Goal: Task Accomplishment & Management: Manage account settings

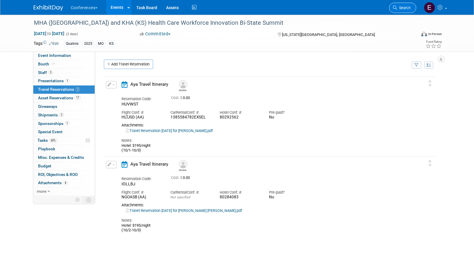
click at [405, 6] on span "Search" at bounding box center [404, 8] width 14 height 4
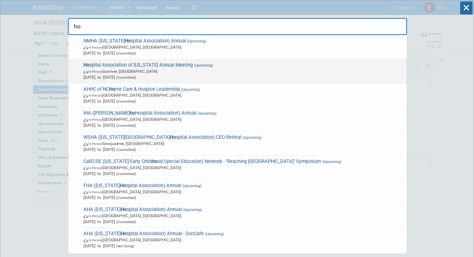
type input "ho"
click at [165, 73] on span "In-Person Sunriver, OR" at bounding box center [243, 71] width 320 height 6
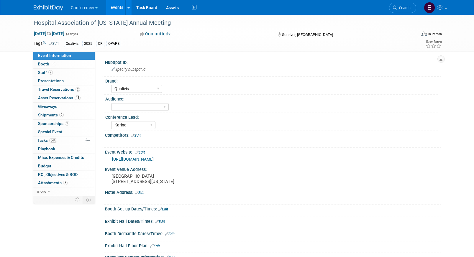
select select "Qualivis"
select select "Karina"
click at [60, 87] on link "2 Travel Reservations 2" at bounding box center [63, 90] width 61 height 8
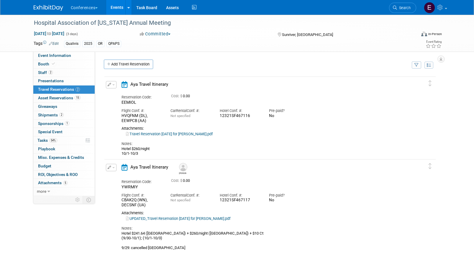
click at [109, 87] on button "button" at bounding box center [111, 84] width 11 height 7
click at [110, 94] on icon "button" at bounding box center [112, 95] width 5 height 4
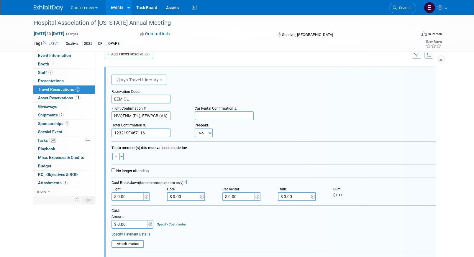
click at [204, 137] on select "No Yes" at bounding box center [204, 133] width 18 height 9
select select "1"
click at [195, 129] on select "No Yes" at bounding box center [204, 133] width 18 height 9
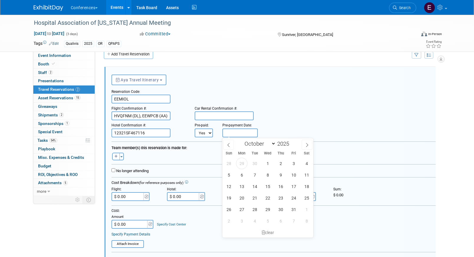
click at [234, 135] on input "text" at bounding box center [239, 133] width 35 height 9
click at [242, 163] on span "29" at bounding box center [242, 164] width 12 height 12
type input "Sep 29, 2025"
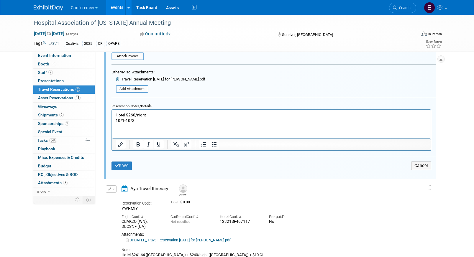
scroll to position [211, 0]
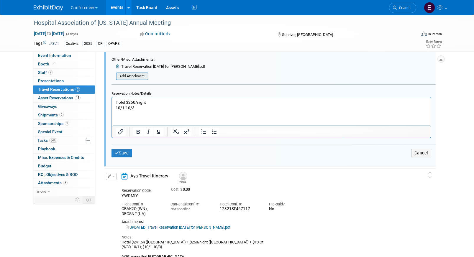
click at [137, 75] on input "file" at bounding box center [113, 76] width 70 height 6
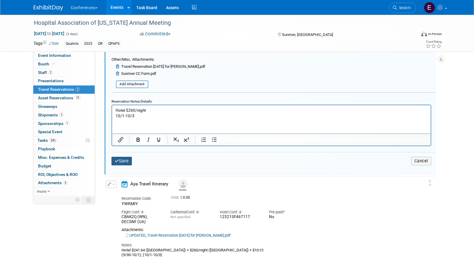
click at [114, 161] on button "Save" at bounding box center [121, 161] width 21 height 9
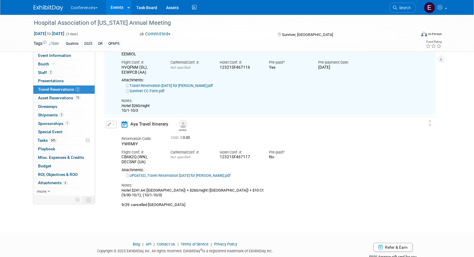
scroll to position [10, 0]
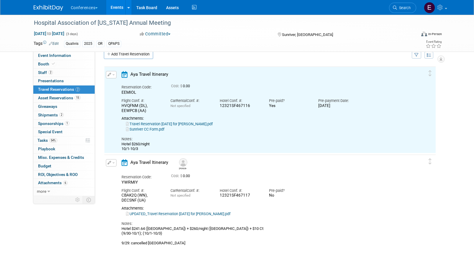
click at [110, 163] on icon "button" at bounding box center [110, 163] width 4 height 4
click at [117, 168] on ul "Edit Reservation Delete Reservation" at bounding box center [131, 183] width 50 height 33
click at [110, 165] on button "button" at bounding box center [111, 162] width 11 height 7
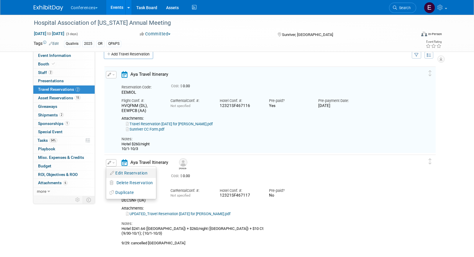
click at [111, 174] on icon "button" at bounding box center [112, 173] width 5 height 4
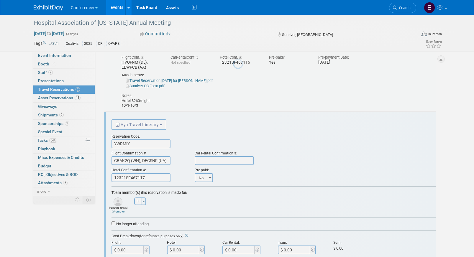
scroll to position [98, 0]
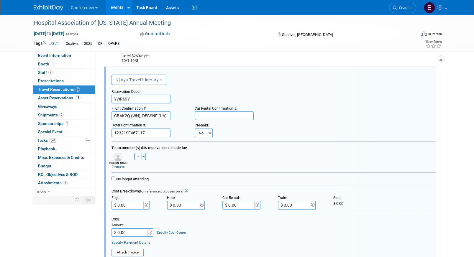
click at [210, 136] on select "No Yes" at bounding box center [204, 133] width 18 height 9
select select "1"
click at [195, 129] on select "No Yes" at bounding box center [204, 133] width 18 height 9
click at [235, 139] on form "<i class="fa-light fa-calendar-lines" style="padding: 6px 4px 6px 1px;"></i> Ay…" at bounding box center [273, 223] width 324 height 304
click at [237, 133] on input "text" at bounding box center [239, 133] width 35 height 9
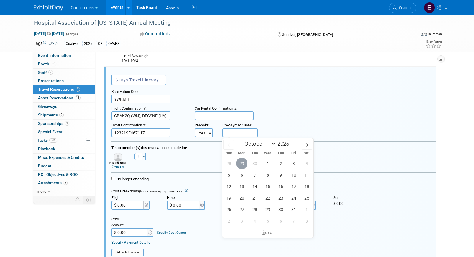
click at [243, 161] on span "29" at bounding box center [242, 164] width 12 height 12
type input "Sep 29, 2025"
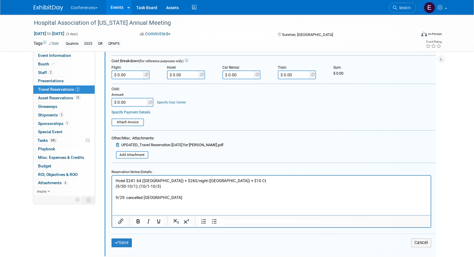
scroll to position [278, 0]
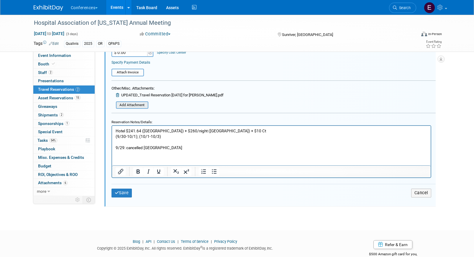
click at [130, 103] on input "file" at bounding box center [113, 105] width 70 height 6
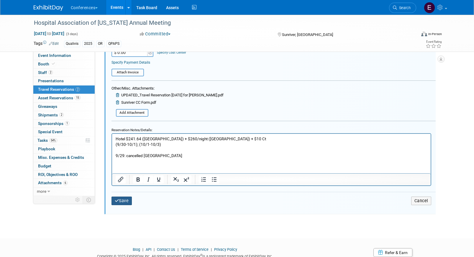
click at [125, 200] on button "Save" at bounding box center [121, 201] width 21 height 9
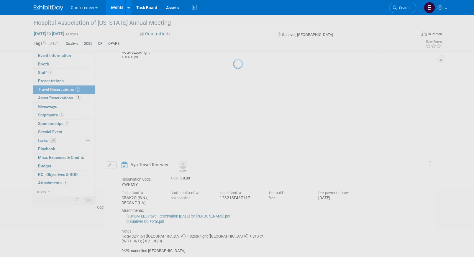
scroll to position [71, 0]
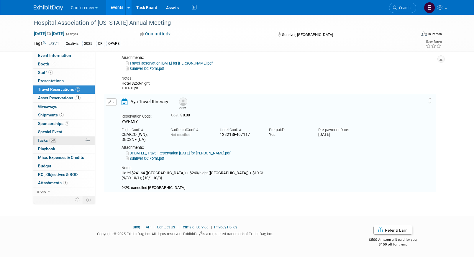
click at [70, 142] on link "54% Tasks 54%" at bounding box center [63, 141] width 61 height 8
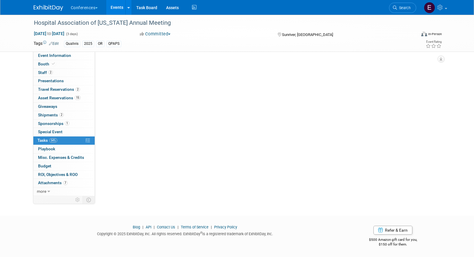
scroll to position [0, 0]
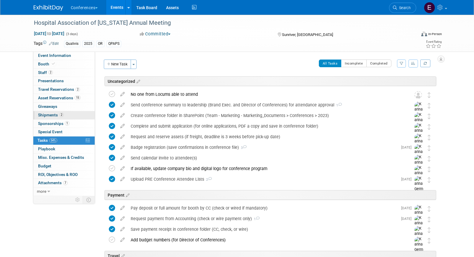
click at [54, 115] on span "Shipments 2" at bounding box center [51, 115] width 26 height 5
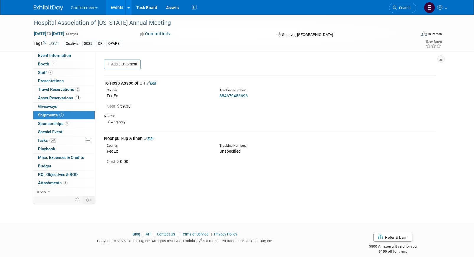
click at [153, 138] on link "Edit" at bounding box center [149, 139] width 10 height 4
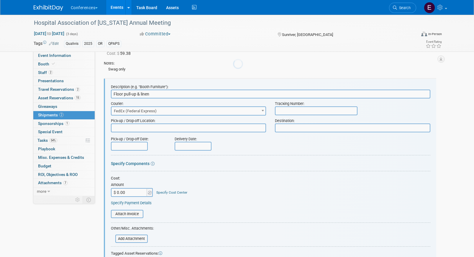
scroll to position [64, 0]
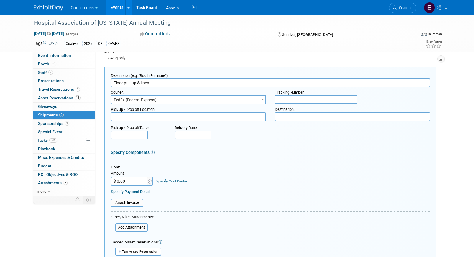
click at [285, 101] on input "text" at bounding box center [316, 99] width 83 height 9
paste input "884773097540"
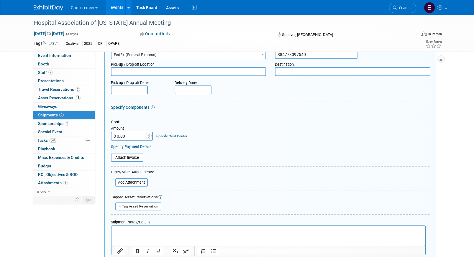
scroll to position [115, 0]
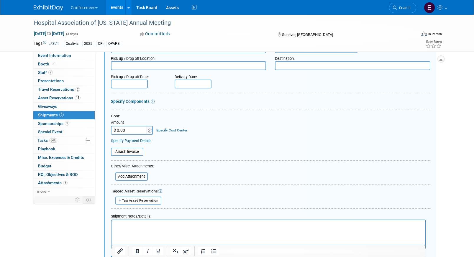
type input "884773097540"
click at [138, 133] on input "$ 0.00" at bounding box center [129, 130] width 37 height 9
type input "$ 74.17"
click at [169, 130] on link "Specify Cost Center" at bounding box center [171, 130] width 31 height 4
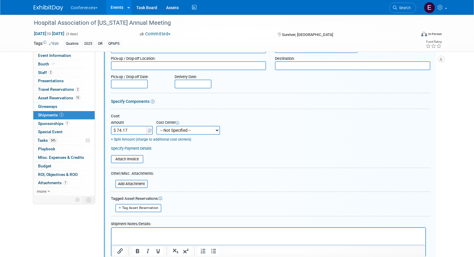
click at [170, 131] on select "-- Not Specified -- Aya Education Aya Healthcare Aya Locums Bespoke Corporate D…" at bounding box center [188, 130] width 64 height 9
select select "18965874"
click at [156, 126] on select "-- Not Specified -- Aya Education Aya Healthcare Aya Locums Bespoke Corporate D…" at bounding box center [188, 130] width 64 height 9
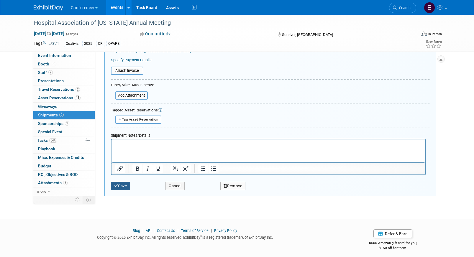
click at [123, 188] on button "Save" at bounding box center [120, 186] width 19 height 8
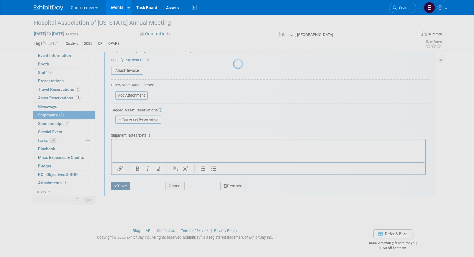
scroll to position [7, 0]
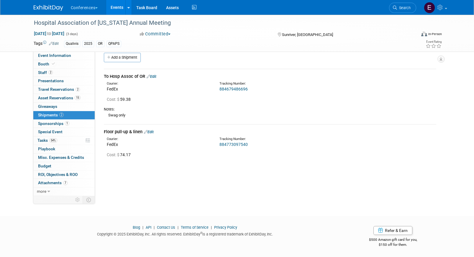
drag, startPoint x: 250, startPoint y: 145, endPoint x: 212, endPoint y: 146, distance: 38.1
click at [212, 146] on div "Courier: FedEx Tracking Number: 884773097540" at bounding box center [269, 141] width 341 height 13
click at [244, 144] on link "884773097540" at bounding box center [233, 144] width 28 height 5
click at [244, 151] on div "Cost: $ 74.17" at bounding box center [269, 155] width 341 height 10
drag, startPoint x: 251, startPoint y: 144, endPoint x: 213, endPoint y: 144, distance: 37.5
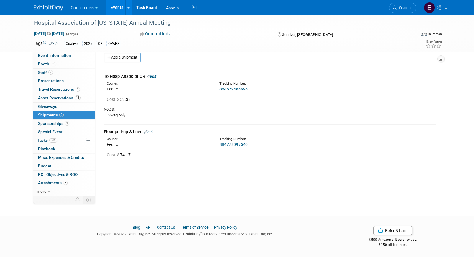
click at [214, 145] on div "Courier: FedEx Tracking Number: 884773097540" at bounding box center [269, 141] width 341 height 13
copy div "Tracking Number: 884773097540"
click at [258, 173] on div "HubSpot ID: Specify hubspot id Brand: Aya Bespoke Corporate Dawson DocCafe Educ…" at bounding box center [268, 117] width 346 height 145
drag, startPoint x: 250, startPoint y: 143, endPoint x: 215, endPoint y: 142, distance: 35.1
click at [215, 143] on div "Tracking Number: 884773097540" at bounding box center [285, 142] width 141 height 11
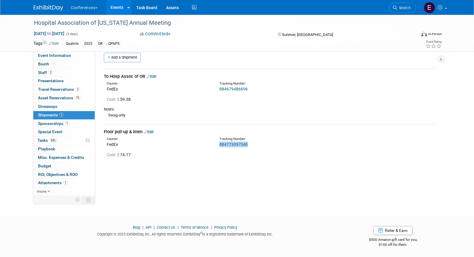
copy link "884773097540"
click at [70, 145] on link "0 Playbook 0" at bounding box center [63, 149] width 61 height 8
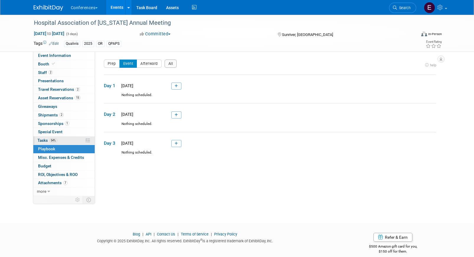
click at [66, 137] on link "54% Tasks 54%" at bounding box center [63, 141] width 61 height 8
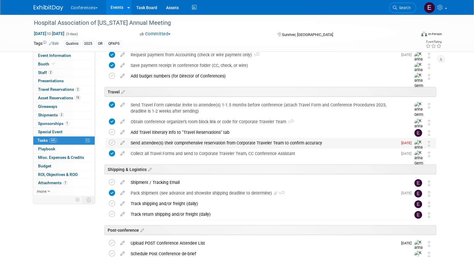
scroll to position [165, 0]
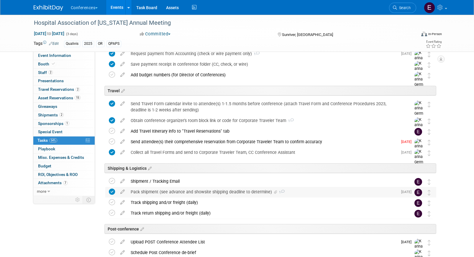
click at [163, 194] on div "Pack shipment (see advance and showsite shipping deadline to determine) 1" at bounding box center [263, 192] width 270 height 10
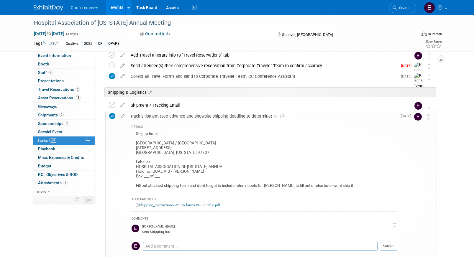
scroll to position [245, 0]
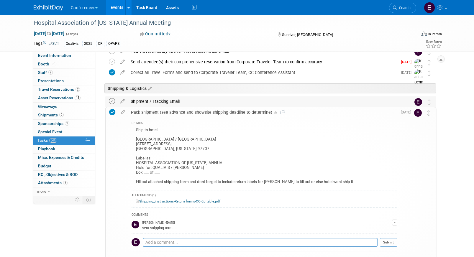
click at [110, 102] on icon at bounding box center [112, 101] width 6 height 6
click at [399, 6] on span "Search" at bounding box center [404, 8] width 14 height 4
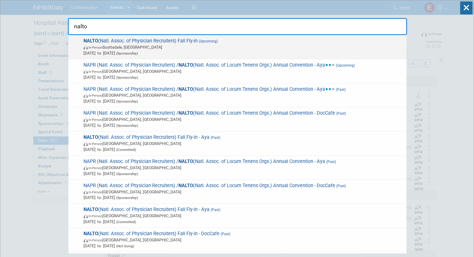
type input "nalto"
click at [288, 48] on span "In-Person Scottsdale, AZ" at bounding box center [243, 47] width 320 height 6
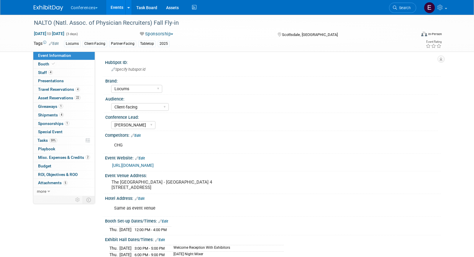
select select "Locums"
select select "Client-facing"
select select "Mel"
click at [52, 141] on span "59%" at bounding box center [53, 140] width 8 height 4
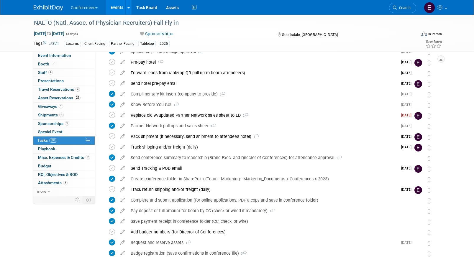
scroll to position [41, 0]
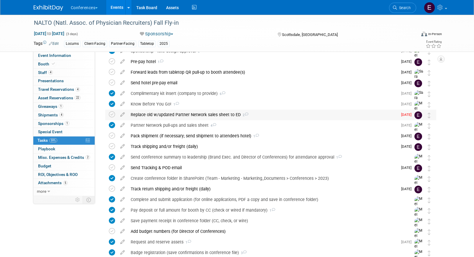
click at [151, 114] on div "Replace old w/updated Partner Network sales sheet to ED 2" at bounding box center [263, 115] width 270 height 10
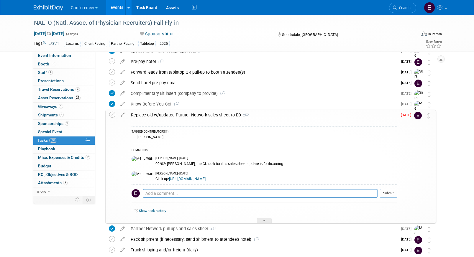
click at [196, 179] on link "https://app.clickup.com/t/86abfu871" at bounding box center [187, 179] width 37 height 4
click at [170, 12] on link "Assets" at bounding box center [173, 7] width 22 height 15
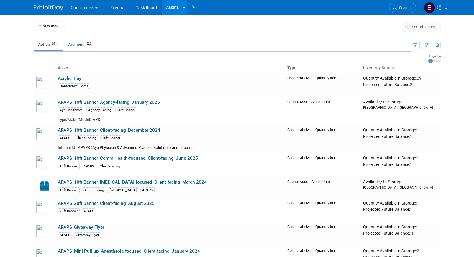
click at [425, 26] on span "search assets" at bounding box center [424, 26] width 25 height 5
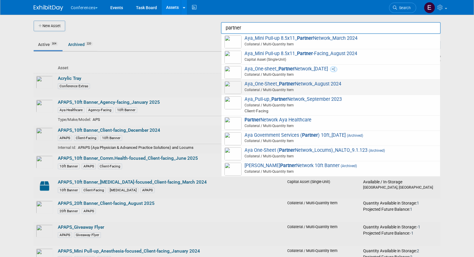
click at [317, 88] on span "Collateral / Multi-Quantity Item" at bounding box center [331, 89] width 211 height 5
type input "Aya_One-Sheet_Partner Network_August 2024"
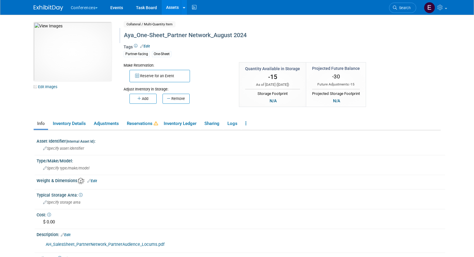
click at [199, 35] on div "Aya_One-Sheet_Partner Network_August 2024" at bounding box center [257, 35] width 270 height 11
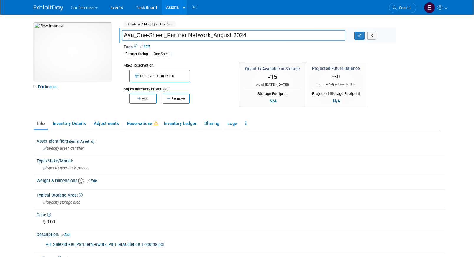
click at [232, 36] on input "Aya_One-Sheet_Partner Network_August 2024" at bounding box center [234, 35] width 224 height 10
click at [282, 34] on input "Aya_One-Sheet_Partner Network_September 2024" at bounding box center [234, 35] width 224 height 10
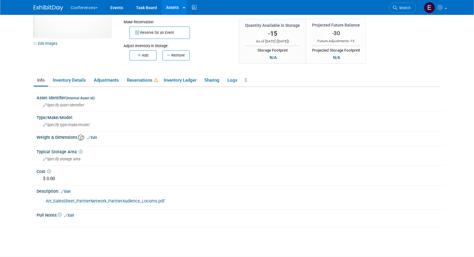
scroll to position [49, 0]
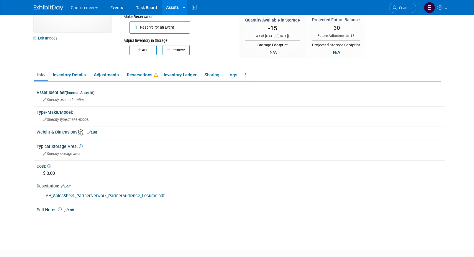
type input "Aya_One-Sheet_Partner Network_September 2025"
click at [70, 186] on link "Edit" at bounding box center [66, 186] width 10 height 4
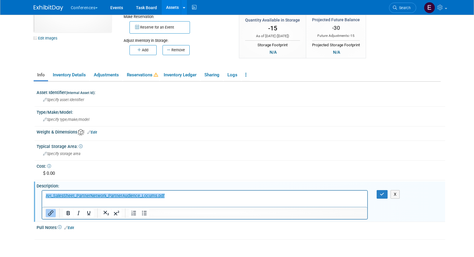
scroll to position [0, 0]
click at [179, 196] on p "﻿AH_SalesSheet_PartnerNetwork_PartnerAudience_Locums.pdf" at bounding box center [204, 196] width 319 height 6
click at [179, 196] on p "AH_SalesSheet_PartnerNetwork_PartnerAudience_Locums.pdf﻿" at bounding box center [204, 196] width 319 height 6
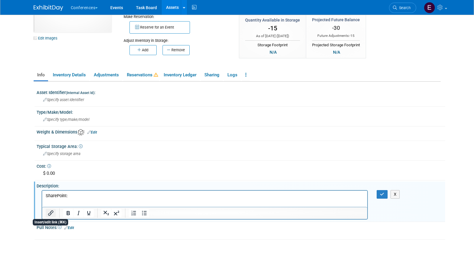
click at [50, 215] on icon "Insert/edit link" at bounding box center [50, 213] width 7 height 7
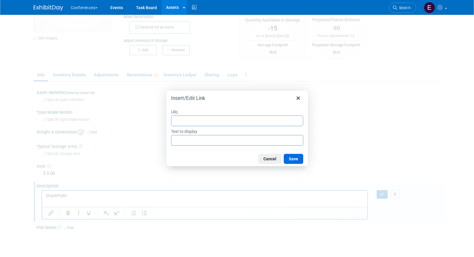
type input "notepads, essential oils, wellness kits,"
drag, startPoint x: 260, startPoint y: 120, endPoint x: 120, endPoint y: 119, distance: 140.1
click at [120, 119] on div "Insert/Edit Link URL notepads, essential oils, wellness kits, Text to display n…" at bounding box center [237, 128] width 474 height 257
paste input "https://ayahealthcare.sharepoint.com/:b:/s/team-marketing/EaahsfE9wtdDmhcv_Yww4…"
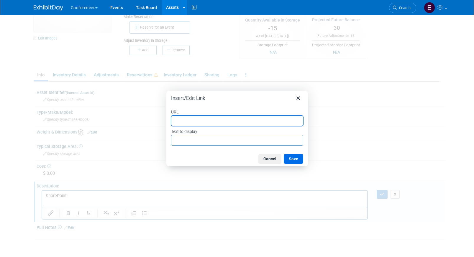
type input "https://ayahealthcare.sharepoint.com/:b:/s/team-marketing/EaahsfE9wtdDmhcv_Yww4…"
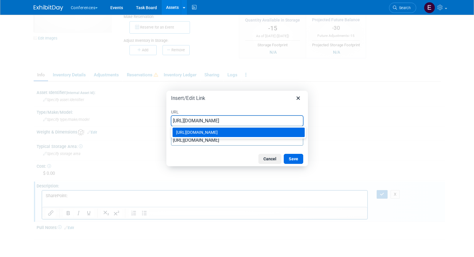
click at [214, 136] on div "https://ayahealthcare.sharepoint.com/:b:/s/team-marketing/EaahsfE9wtdDmhcv_Yww4…" at bounding box center [239, 132] width 126 height 7
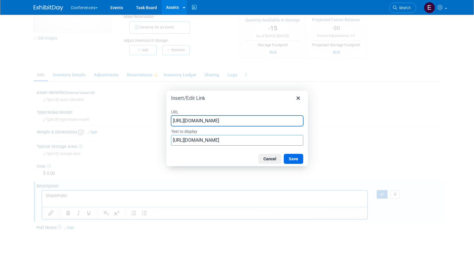
type input "https://ayahealthcare.sharepoint.com/:b:/s/team-marketing/EaahsfE9wtdDmhcv_Yww4…"
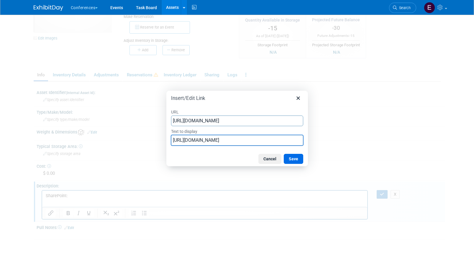
scroll to position [0, 0]
click at [219, 140] on input "https://ayahealthcare.sharepoint.com/:b:/s/team-marketing/EaahsfE9wtdDmhcv_Yww4…" at bounding box center [237, 140] width 132 height 11
click at [183, 139] on input "AH_Sales Sheet_Partner" at bounding box center [237, 140] width 132 height 11
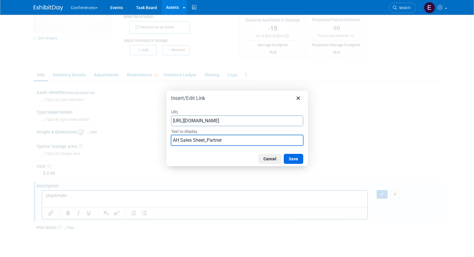
click at [209, 142] on input "AH Sales Sheet_Partner" at bounding box center [237, 140] width 132 height 11
click at [227, 142] on input "AH Sales Sheet_Partner" at bounding box center [237, 140] width 132 height 11
type input "AH Sales Sheet_Partner Network_September 2025"
click at [300, 160] on button "Save" at bounding box center [293, 159] width 19 height 10
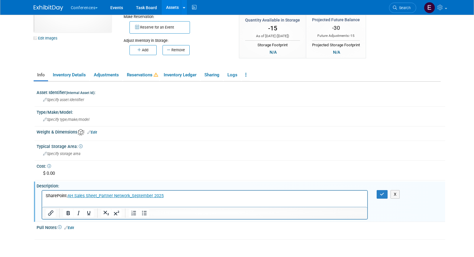
click at [175, 196] on p "SharePoint: AH Sales Sheet_Partner Network_September 2025" at bounding box center [204, 196] width 319 height 6
click at [49, 217] on button "Insert/edit link" at bounding box center [51, 213] width 10 height 8
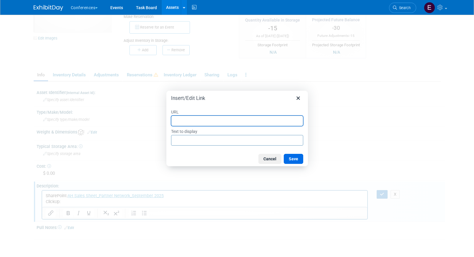
paste input "https://app.clickup.com/t/86abfu871"
type input "https://app.clickup.com/t/86abfu871"
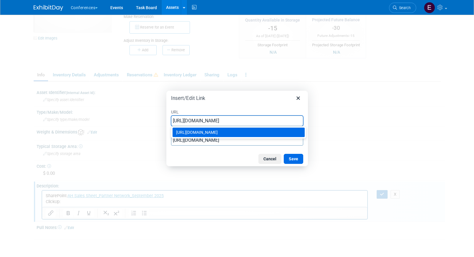
type input "https://app.clickup.com/t/86abfu871"
click at [267, 108] on label "URL" at bounding box center [237, 112] width 132 height 8
click at [267, 116] on input "https://app.clickup.com/t/86abfu871" at bounding box center [237, 121] width 132 height 11
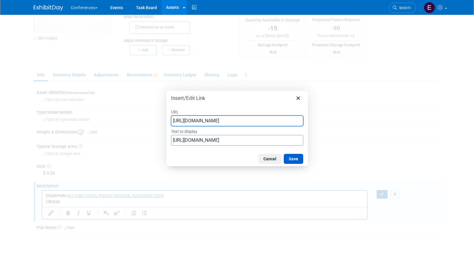
click at [293, 156] on button "Save" at bounding box center [293, 159] width 19 height 10
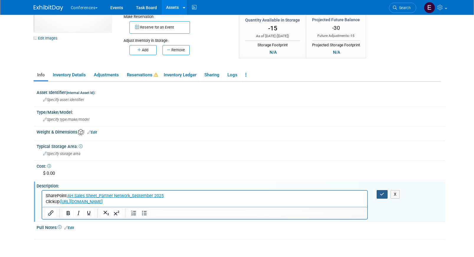
click at [382, 193] on icon "button" at bounding box center [382, 194] width 4 height 4
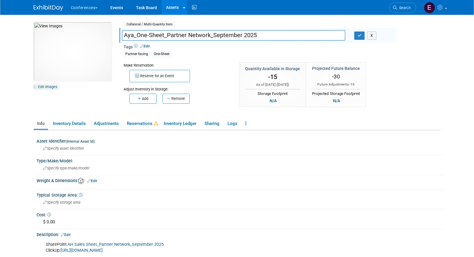
click at [48, 88] on link "Edit Images" at bounding box center [47, 86] width 26 height 7
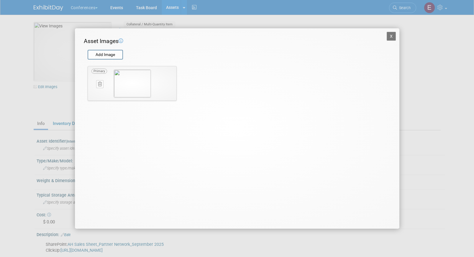
click at [99, 84] on icon at bounding box center [100, 84] width 4 height 4
click at [95, 87] on button "button" at bounding box center [96, 91] width 10 height 8
click at [391, 39] on button "X" at bounding box center [391, 36] width 9 height 9
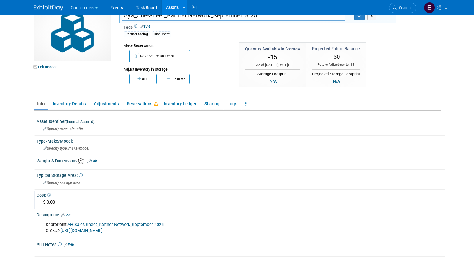
scroll to position [20, 0]
click at [79, 225] on link "AH Sales Sheet_Partner Network_September 2025" at bounding box center [116, 224] width 96 height 5
click at [45, 64] on link "Edit Images" at bounding box center [47, 66] width 26 height 7
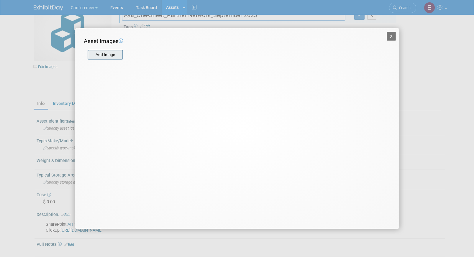
click at [102, 56] on input "file" at bounding box center [87, 54] width 70 height 9
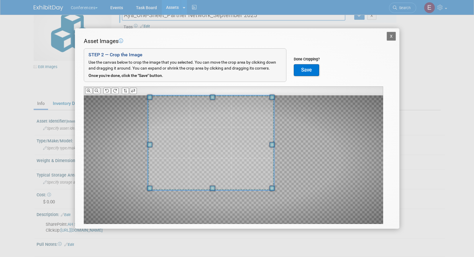
click at [142, 77] on div "Asset Images Add Image STEP 2 — Crop the Image Use the canvas below to crop the…" at bounding box center [237, 140] width 307 height 206
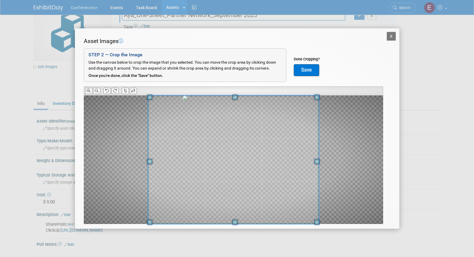
click at [318, 248] on div "X Asset Images Add Image STEP 2 — Crop the Image Use the canvas below to crop t…" at bounding box center [237, 128] width 474 height 257
click at [301, 70] on button "Save" at bounding box center [306, 70] width 25 height 12
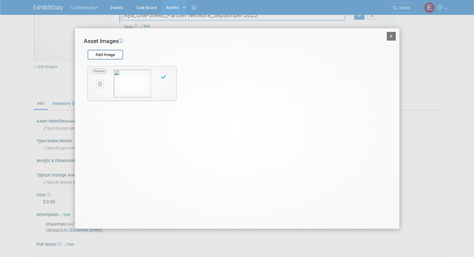
click at [391, 38] on button "X" at bounding box center [391, 36] width 9 height 9
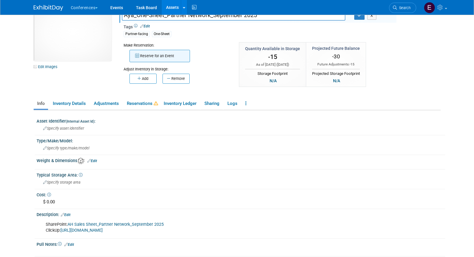
scroll to position [0, 0]
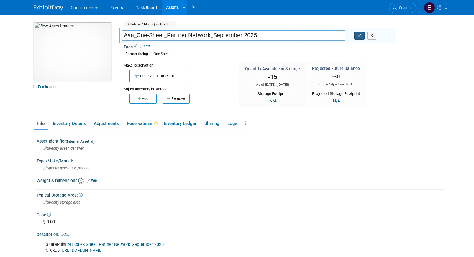
click at [359, 39] on button "button" at bounding box center [359, 36] width 11 height 8
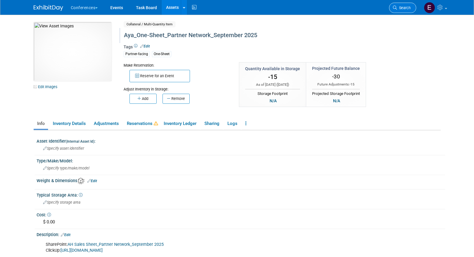
click at [406, 5] on link "Search" at bounding box center [402, 8] width 27 height 10
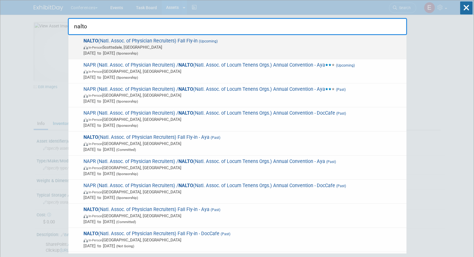
type input "nalto"
click at [204, 50] on span "NALTO (Natl. Assoc. of Physician Recruiters) Fall Fly-in (Upcoming) In-Person S…" at bounding box center [243, 47] width 322 height 18
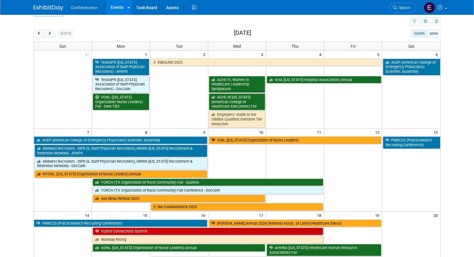
scroll to position [15, 0]
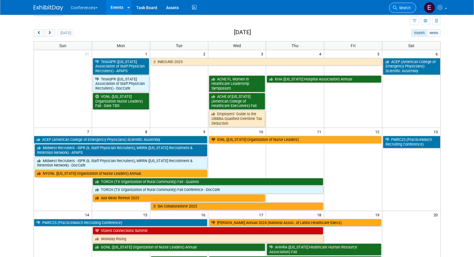
click at [395, 6] on icon at bounding box center [395, 8] width 4 height 4
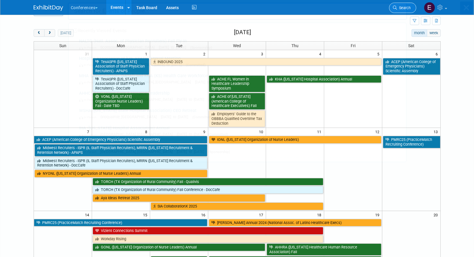
scroll to position [0, 0]
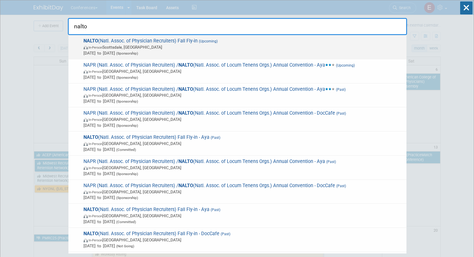
type input "nalto"
click at [340, 45] on span "In-Person [GEOGRAPHIC_DATA], [GEOGRAPHIC_DATA]" at bounding box center [243, 47] width 320 height 6
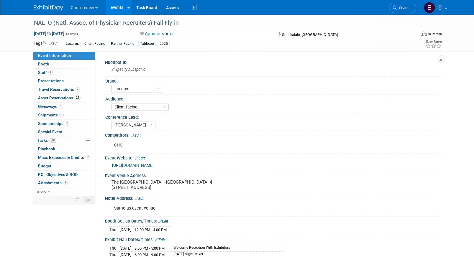
select select "Locums"
select select "Client-facing"
select select "[PERSON_NAME]"
click at [43, 141] on span "Tasks 59%" at bounding box center [47, 140] width 20 height 5
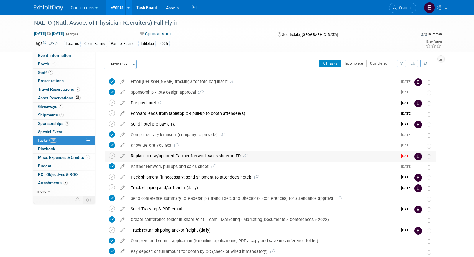
click at [151, 155] on div "Replace old w/updated Partner Network sales sheet to ED 2" at bounding box center [263, 156] width 270 height 10
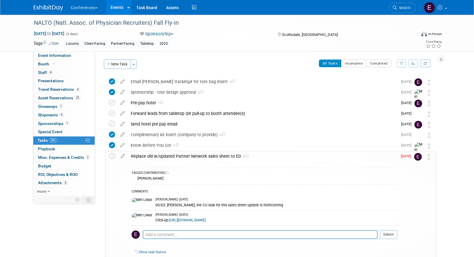
drag, startPoint x: 220, startPoint y: 221, endPoint x: 157, endPoint y: 222, distance: 63.1
click at [157, 222] on div "Click-up: [URL][DOMAIN_NAME]" at bounding box center [276, 220] width 242 height 6
copy link "[URL][DOMAIN_NAME]"
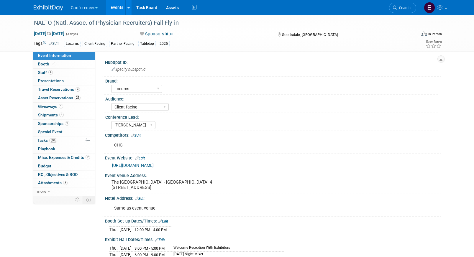
select select "Locums"
select select "Client-facing"
select select "[PERSON_NAME]"
click at [44, 141] on span "Tasks 59%" at bounding box center [47, 140] width 20 height 5
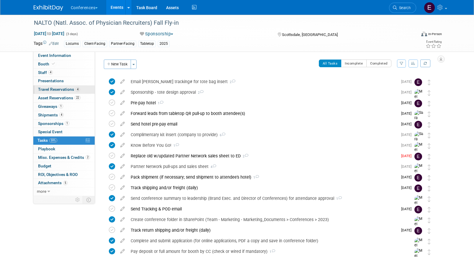
click at [43, 93] on link "4 Travel Reservations 4" at bounding box center [63, 90] width 61 height 8
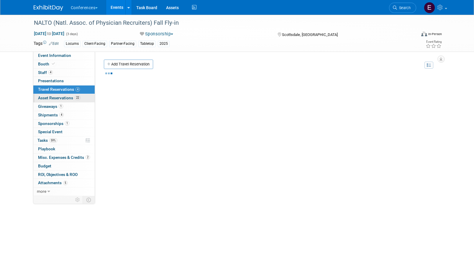
click at [46, 96] on span "Asset Reservations 22" at bounding box center [59, 98] width 42 height 5
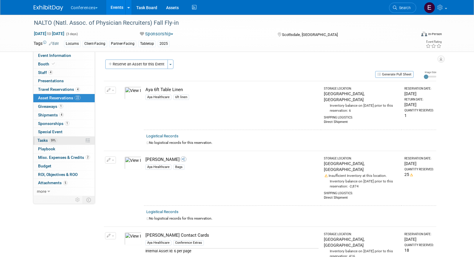
click at [43, 141] on span "Tasks 59%" at bounding box center [47, 140] width 20 height 5
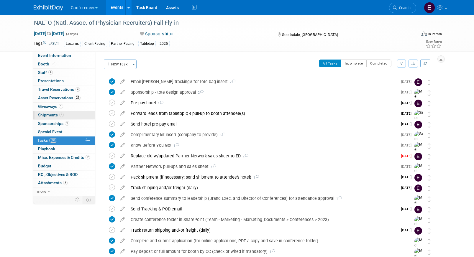
click at [60, 116] on span "4" at bounding box center [61, 115] width 4 height 4
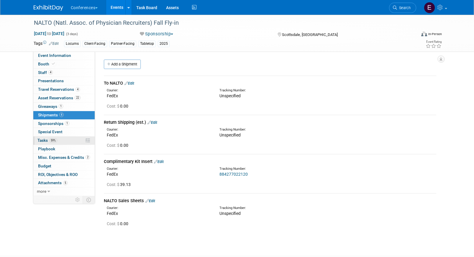
click at [69, 139] on link "59% Tasks 59%" at bounding box center [63, 141] width 61 height 8
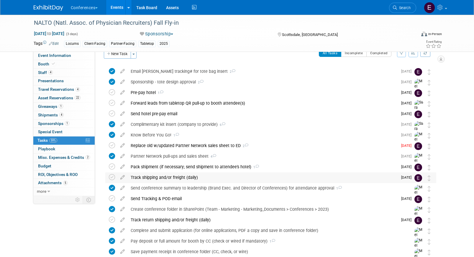
scroll to position [11, 0]
click at [161, 144] on div "Replace old w/updated Partner Network sales sheet to ED 2" at bounding box center [263, 145] width 270 height 10
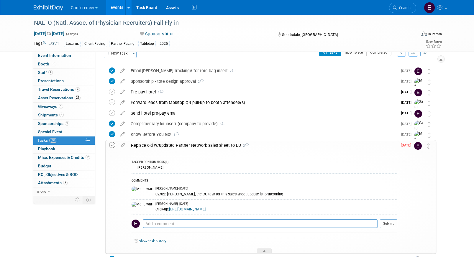
click at [112, 145] on icon at bounding box center [112, 145] width 6 height 6
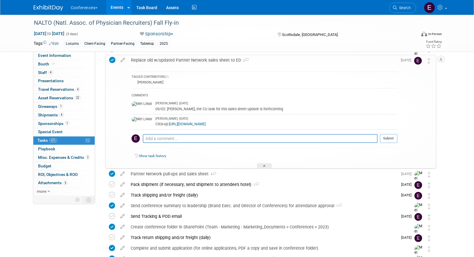
scroll to position [125, 0]
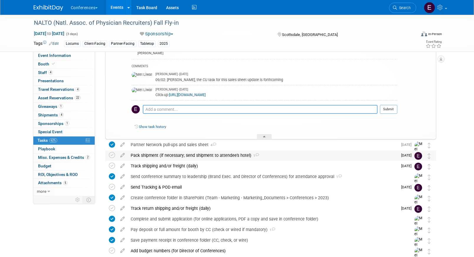
click at [163, 157] on div "Pack shipment (if necessary; send shipment to attendee's hotel) 1" at bounding box center [263, 155] width 270 height 10
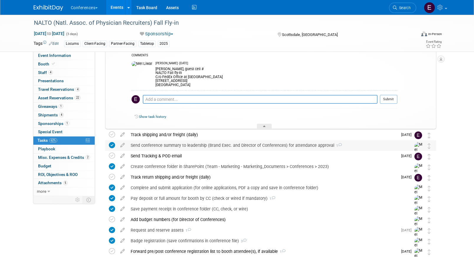
scroll to position [231, 0]
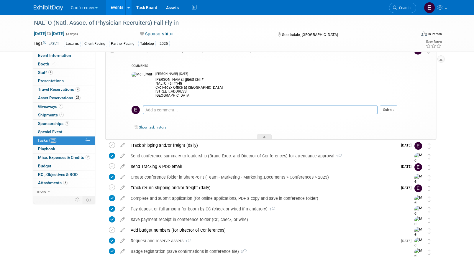
click at [46, 8] on img at bounding box center [48, 8] width 29 height 6
